Goal: Information Seeking & Learning: Learn about a topic

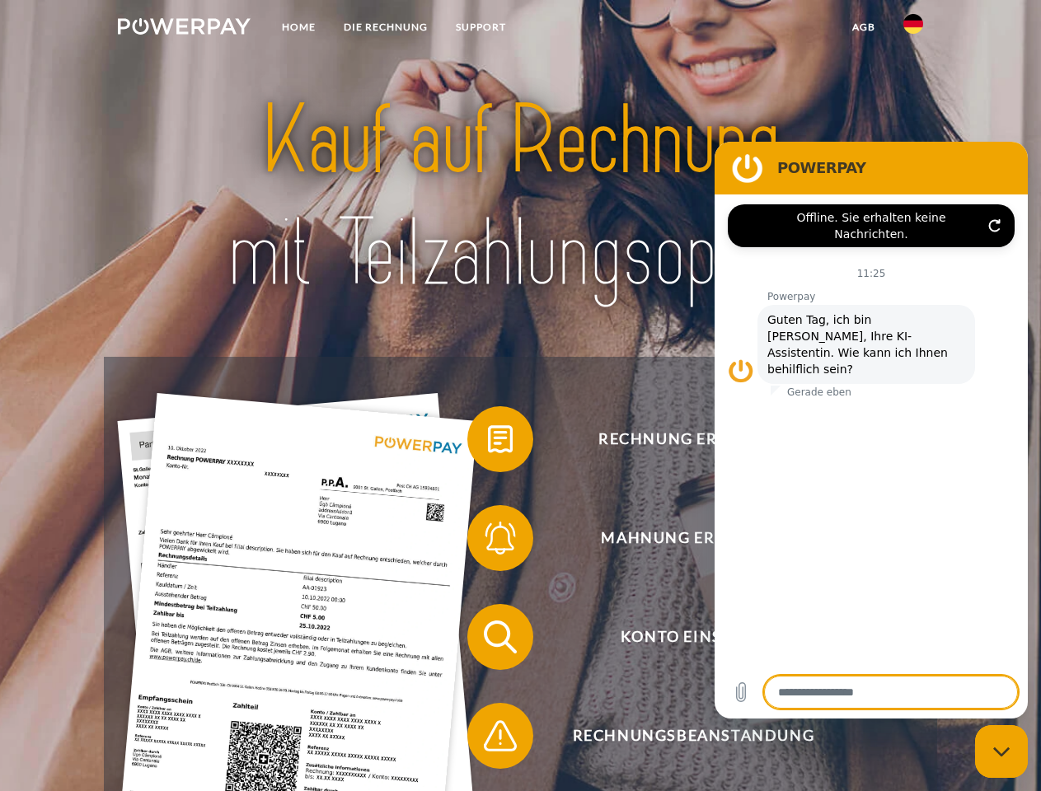
click at [184, 29] on img at bounding box center [184, 26] width 133 height 16
click at [913, 29] on img at bounding box center [913, 24] width 20 height 20
click at [863, 27] on link "agb" at bounding box center [863, 27] width 51 height 30
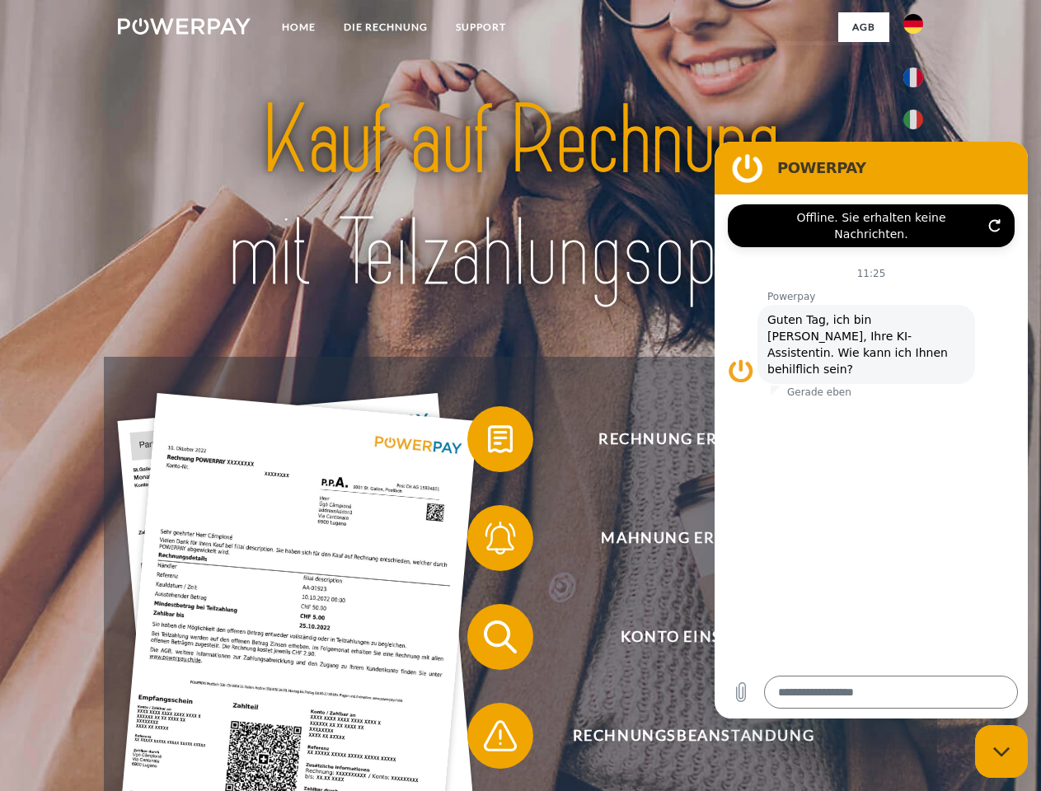
click at [488, 442] on span at bounding box center [475, 439] width 82 height 82
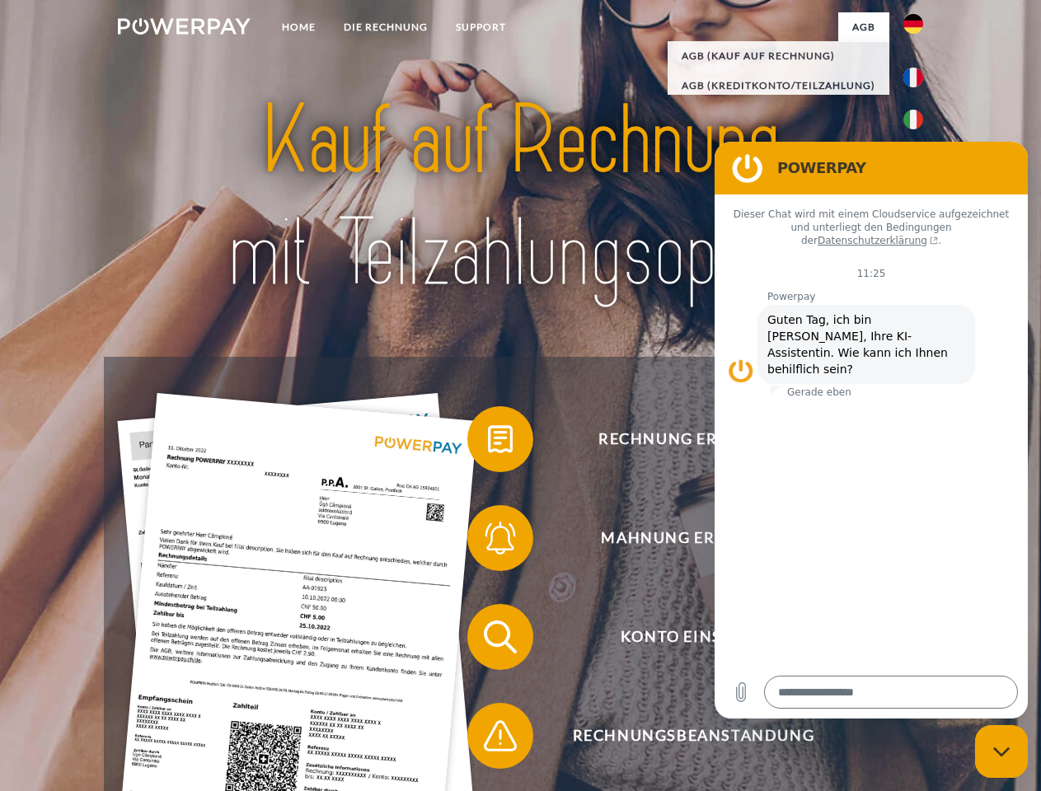
click at [488, 541] on div "Rechnung erhalten? Mahnung erhalten? Konto einsehen" at bounding box center [520, 686] width 832 height 659
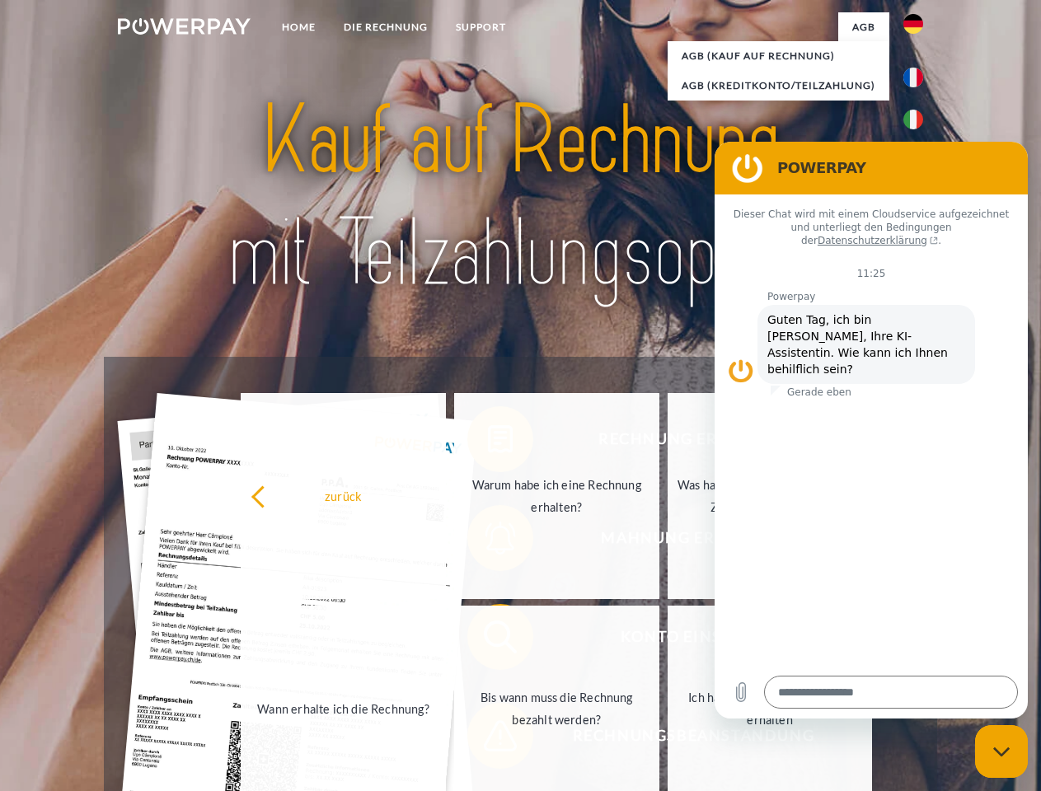
click at [488, 640] on link "Bis wann muss die Rechnung bezahlt werden?" at bounding box center [556, 709] width 205 height 206
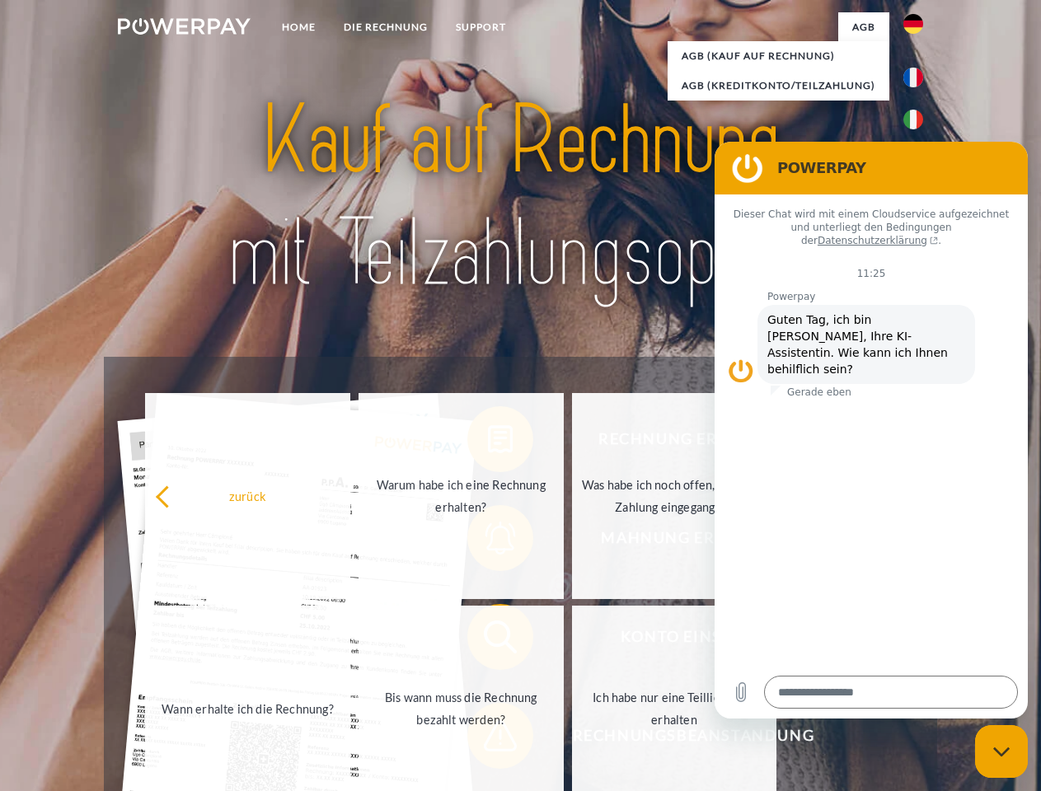
click at [488, 739] on span at bounding box center [475, 736] width 82 height 82
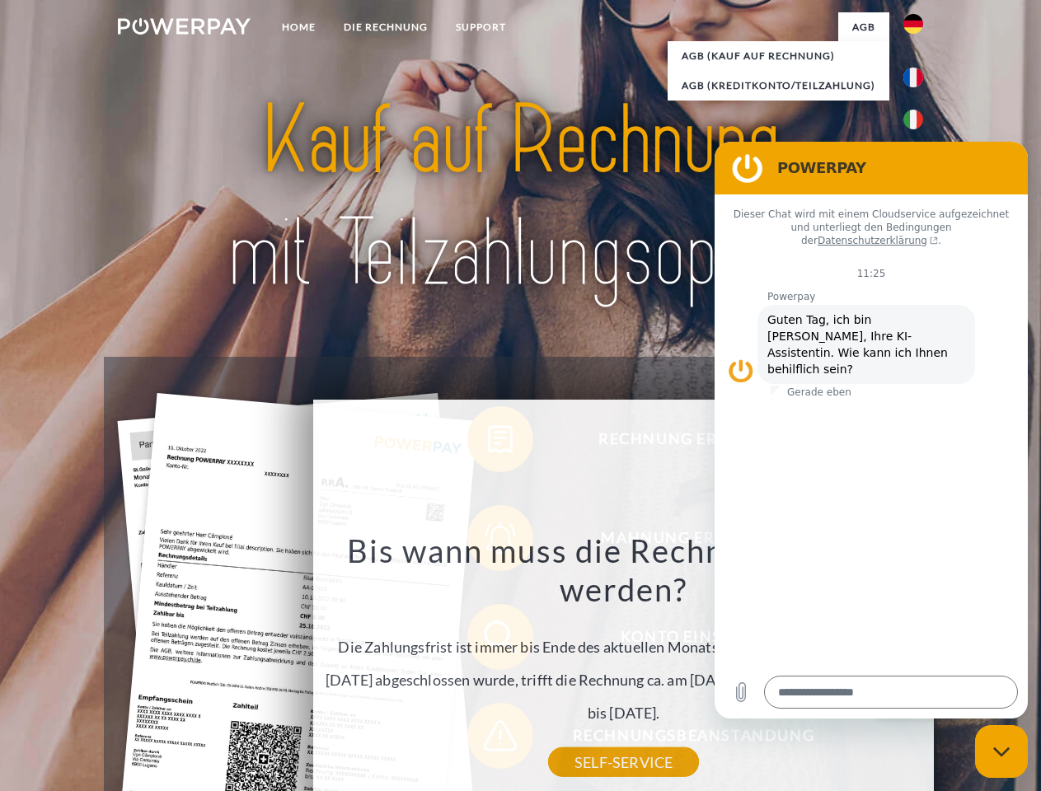
click at [1001, 751] on icon "Messaging-Fenster schließen" at bounding box center [1001, 751] width 17 height 11
type textarea "*"
